Goal: Information Seeking & Learning: Learn about a topic

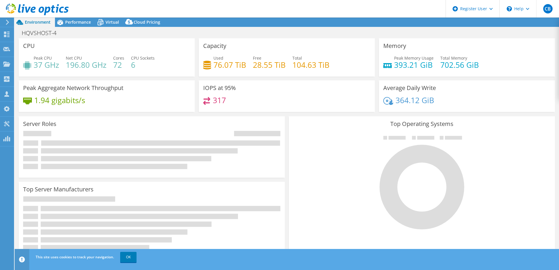
select select "USD"
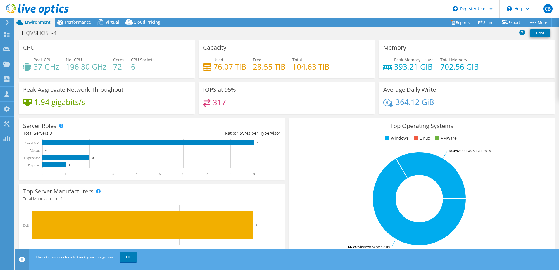
click at [96, 118] on div "Server Roles Physical Servers represent bare metal servers that were targets of…" at bounding box center [152, 149] width 270 height 66
click at [73, 19] on div "Performance" at bounding box center [75, 22] width 40 height 9
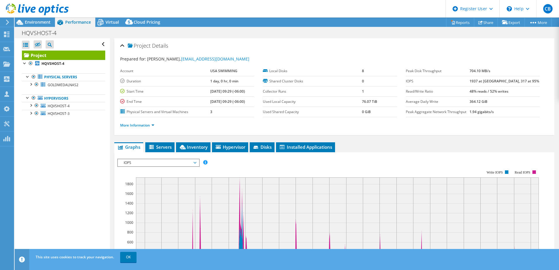
click at [191, 162] on span "IOPS" at bounding box center [158, 162] width 75 height 7
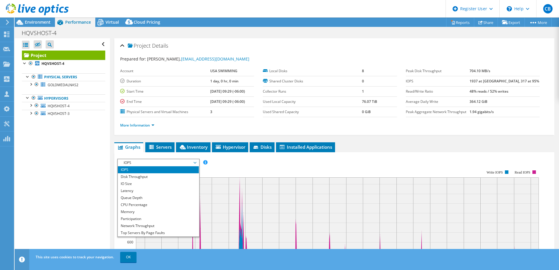
click at [246, 160] on div "IOPS Disk Throughput IO Size Latency Queue Depth CPU Percentage Memory Page Fau…" at bounding box center [334, 163] width 434 height 8
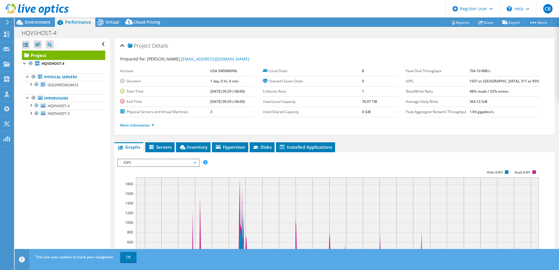
drag, startPoint x: 189, startPoint y: 148, endPoint x: 186, endPoint y: 137, distance: 11.4
click at [189, 147] on span "Inventory" at bounding box center [193, 147] width 29 height 6
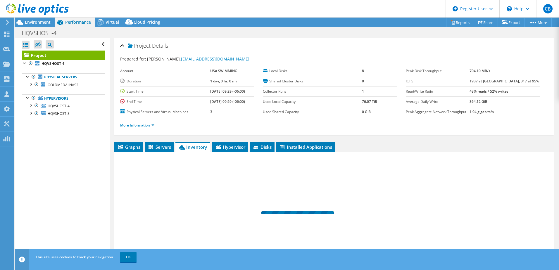
click at [186, 137] on div "Project Details Prepared for: [PERSON_NAME], [EMAIL_ADDRESS][DOMAIN_NAME] Accou…" at bounding box center [334, 168] width 449 height 261
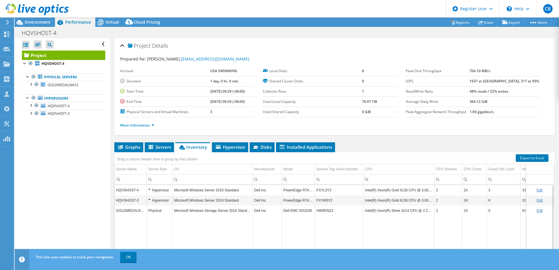
click at [402, 192] on td "Intel(R) Xeon(R) Gold 6136 CPU @ 3.00GHz" at bounding box center [398, 190] width 71 height 10
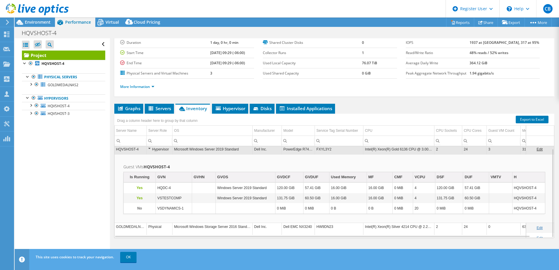
scroll to position [40, 0]
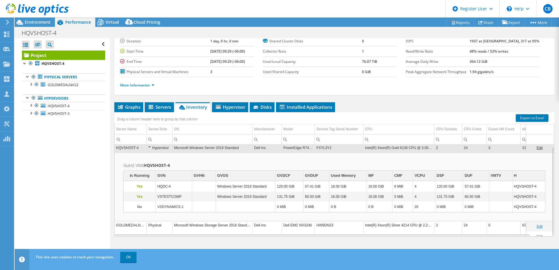
click at [393, 148] on td "Intel(R) Xeon(R) Gold 6136 CPU @ 3.00GHz" at bounding box center [398, 148] width 71 height 10
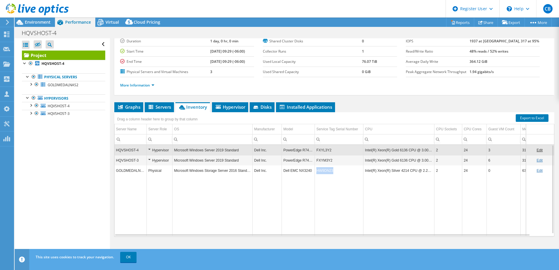
drag, startPoint x: 336, startPoint y: 172, endPoint x: 316, endPoint y: 172, distance: 20.2
click at [316, 172] on td "HW9DN23" at bounding box center [339, 171] width 49 height 10
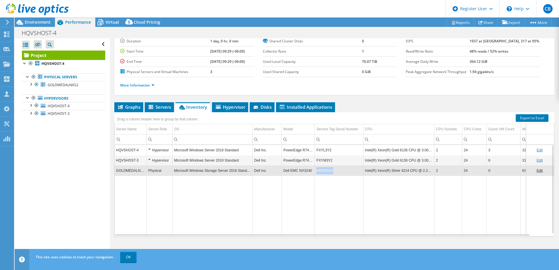
copy td "HW9DN23"
click at [349, 109] on ul "Graphs Servers Inventory Hypervisor Disks Cluster Disks Installed Applications" at bounding box center [334, 107] width 440 height 10
click at [45, 21] on span "Environment" at bounding box center [38, 22] width 26 height 6
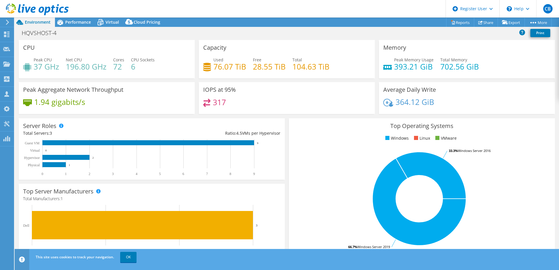
click at [195, 31] on div "HQVSHOST-4 Print" at bounding box center [287, 32] width 544 height 11
drag, startPoint x: 286, startPoint y: 120, endPoint x: 263, endPoint y: 125, distance: 23.3
click at [287, 120] on div "Top Operating Systems Windows Linux VMware 66.7% Windows Server 2019 33.3% Wind…" at bounding box center [422, 188] width 270 height 144
